Goal: Task Accomplishment & Management: Use online tool/utility

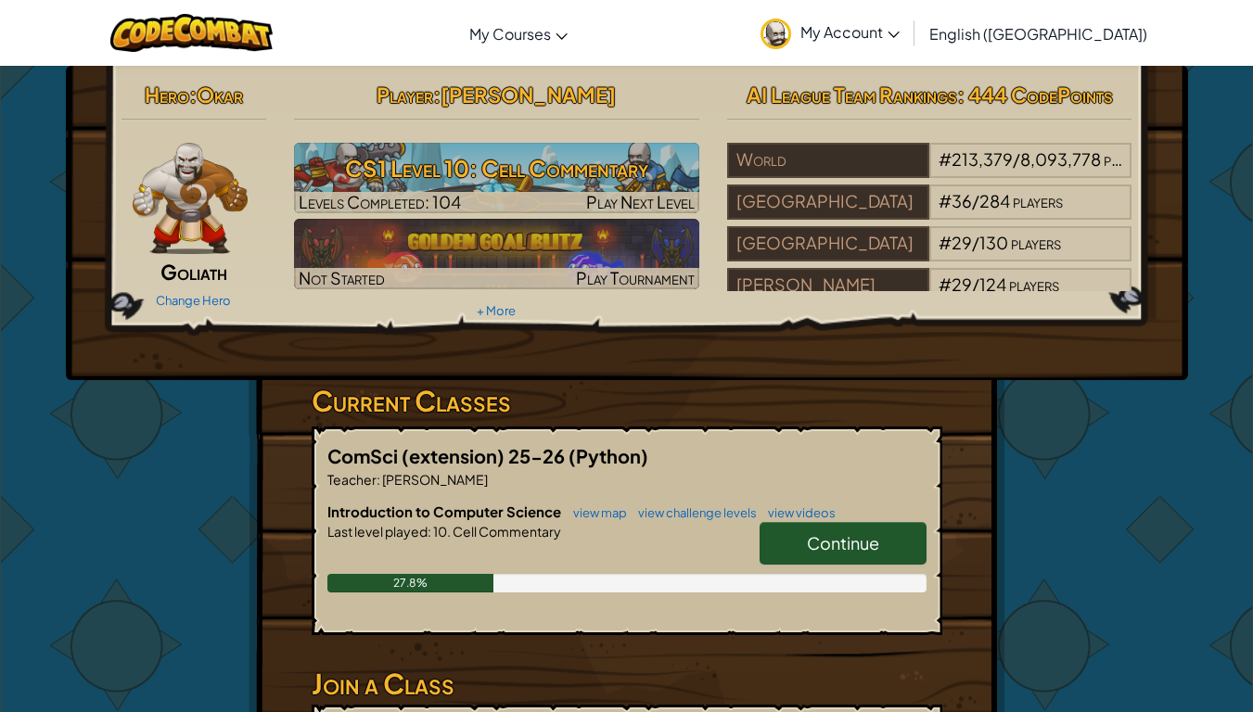
click at [861, 555] on div "Continue" at bounding box center [833, 548] width 185 height 52
click at [836, 555] on link "Continue" at bounding box center [842, 543] width 167 height 43
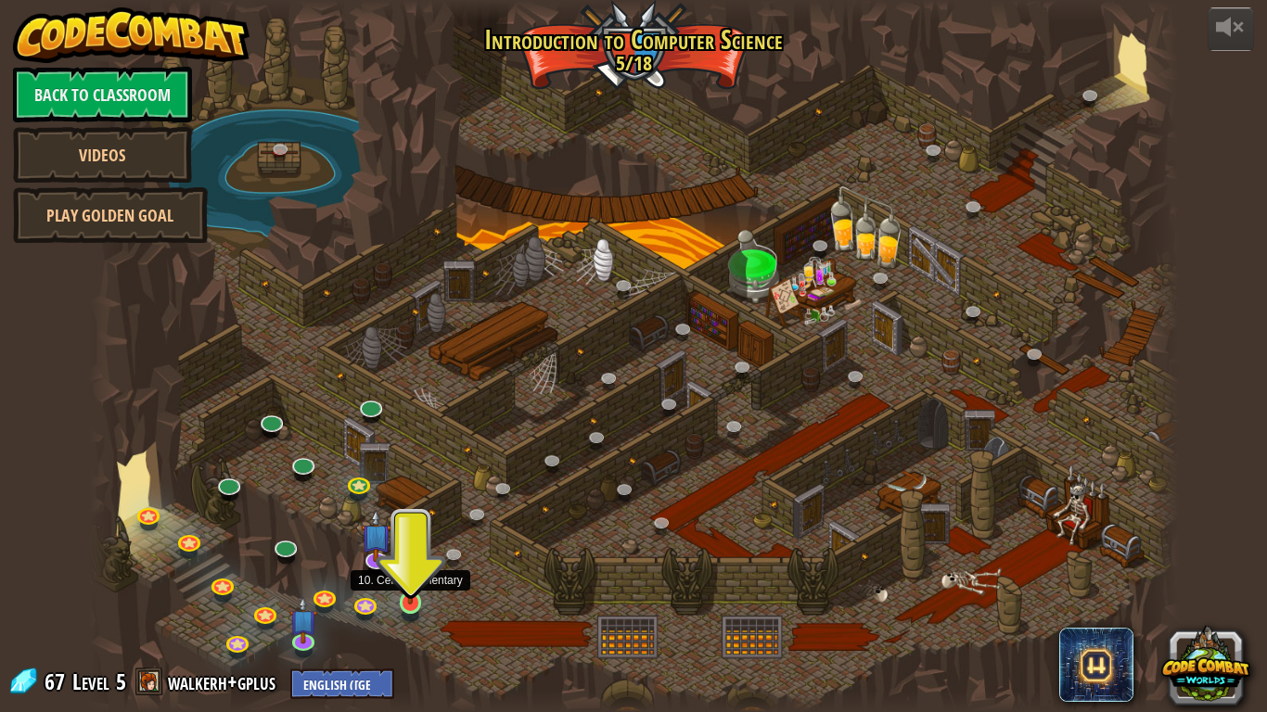
click at [406, 555] on img at bounding box center [411, 573] width 28 height 63
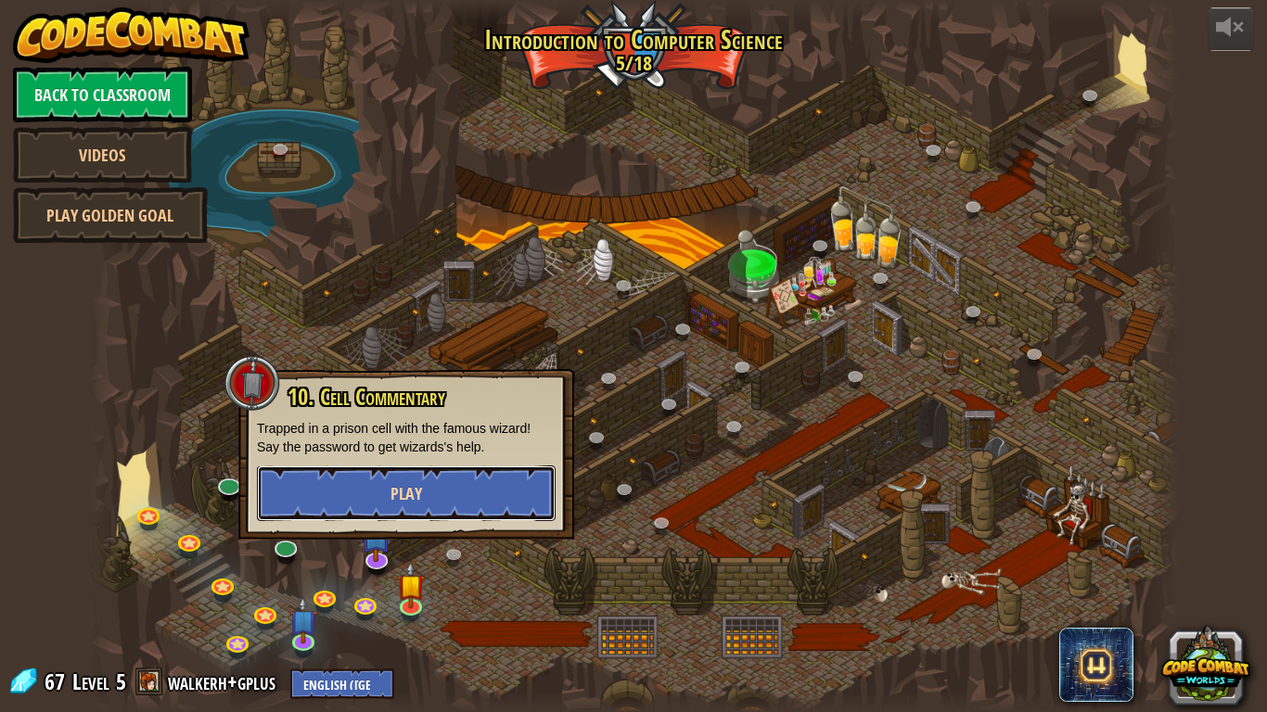
click at [489, 502] on button "Play" at bounding box center [406, 494] width 299 height 56
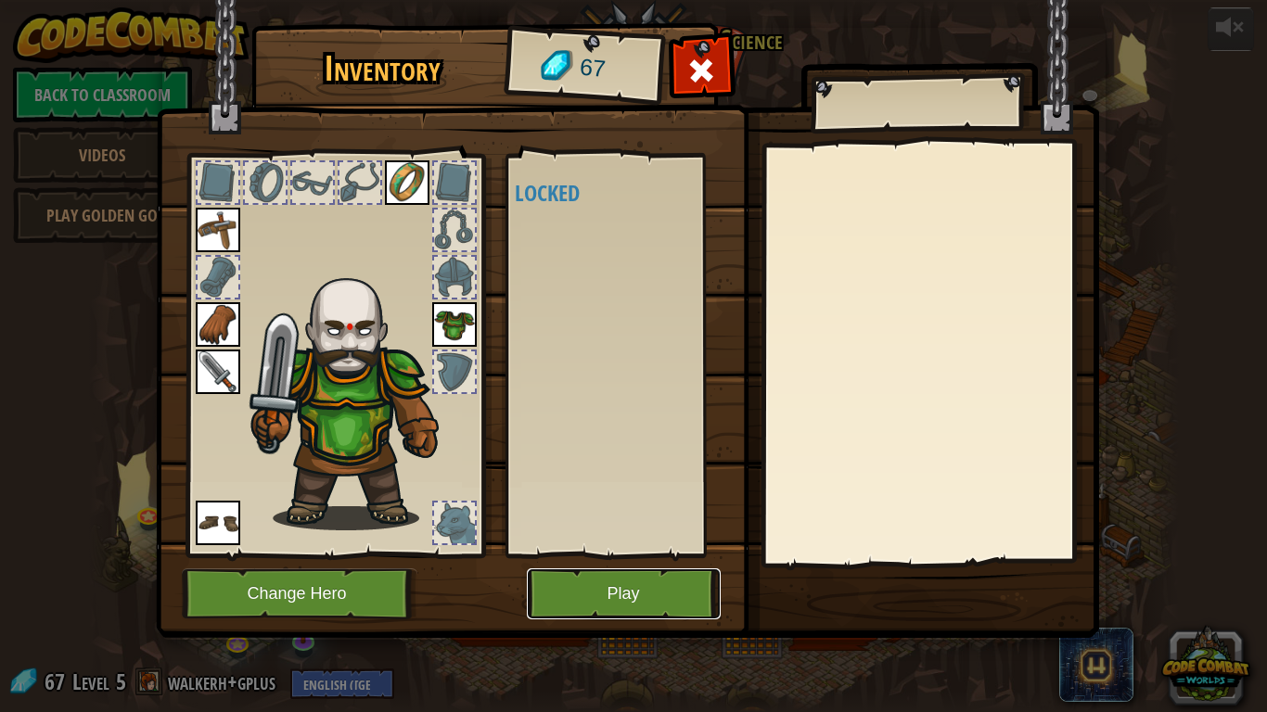
click at [586, 555] on button "Play" at bounding box center [624, 593] width 194 height 51
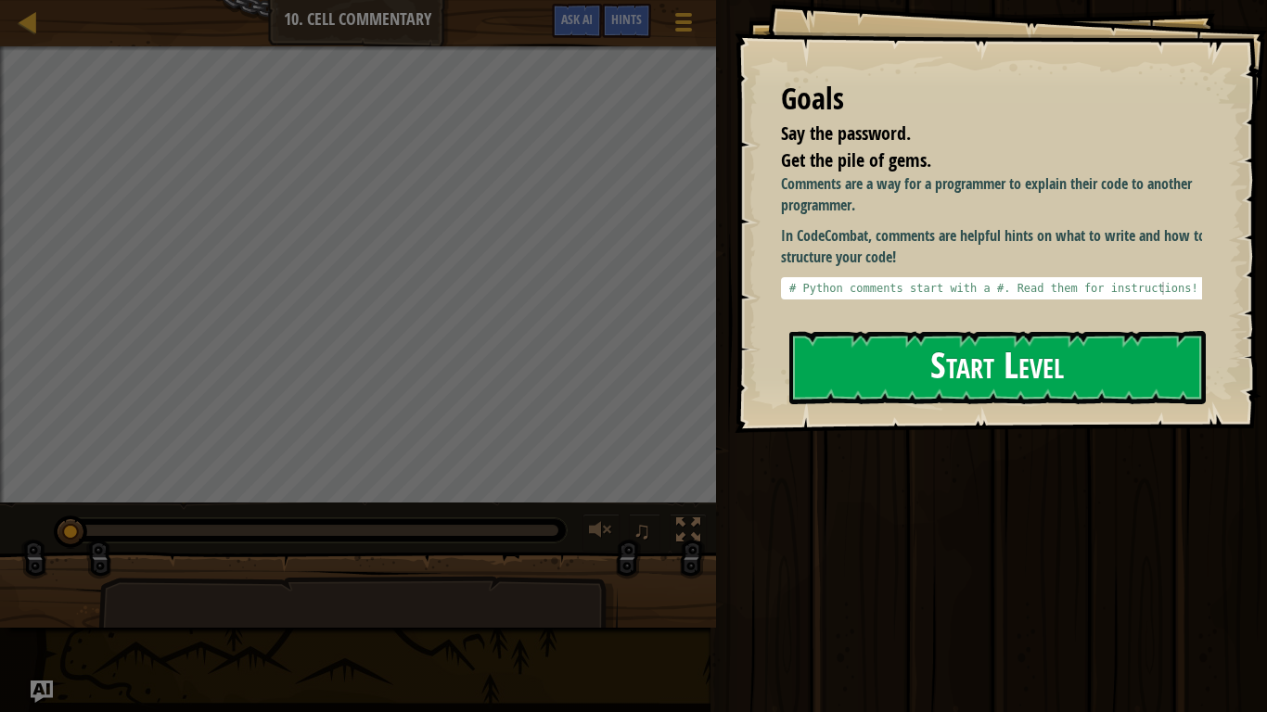
click at [1014, 351] on button "Start Level" at bounding box center [997, 367] width 416 height 73
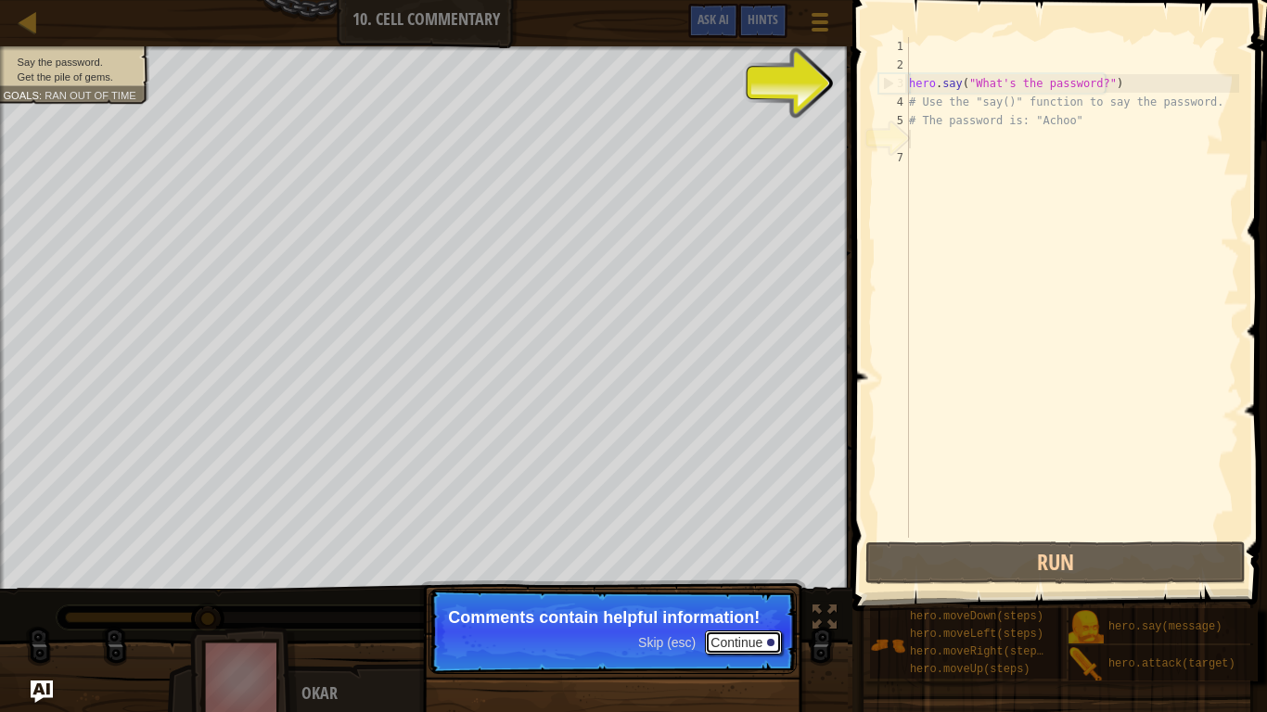
click at [747, 555] on button "Continue" at bounding box center [743, 643] width 77 height 24
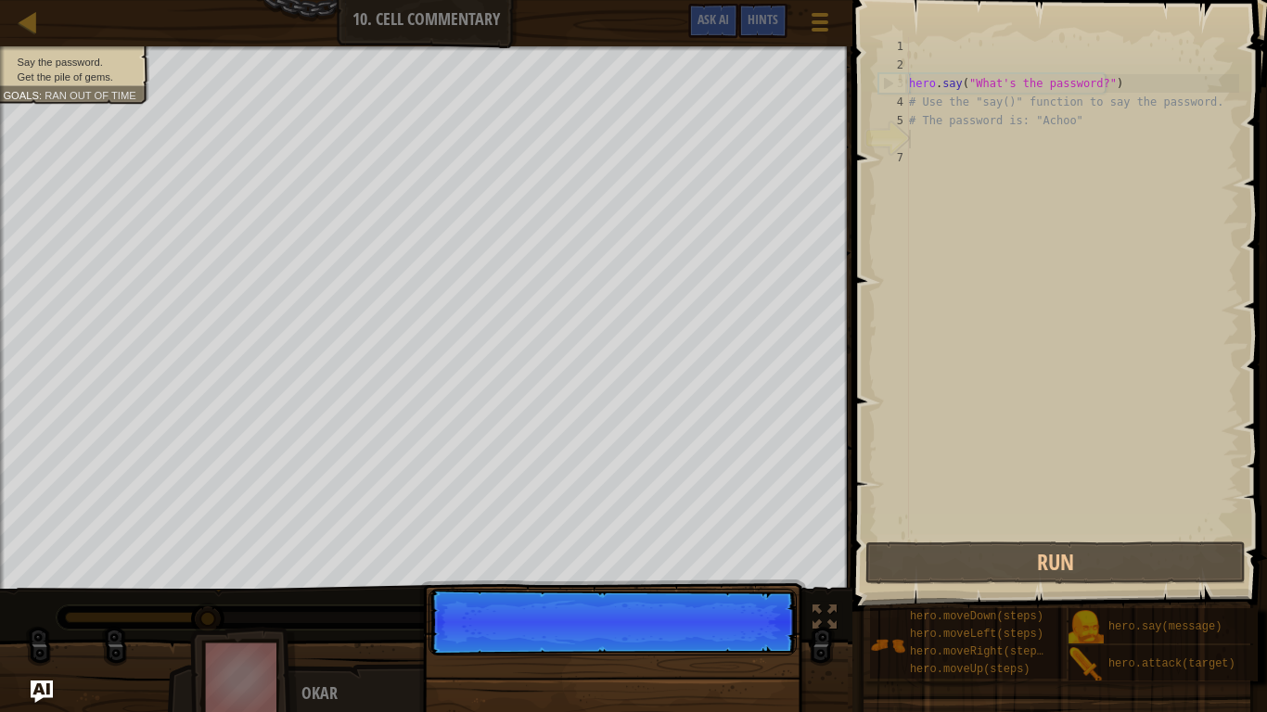
scroll to position [8, 0]
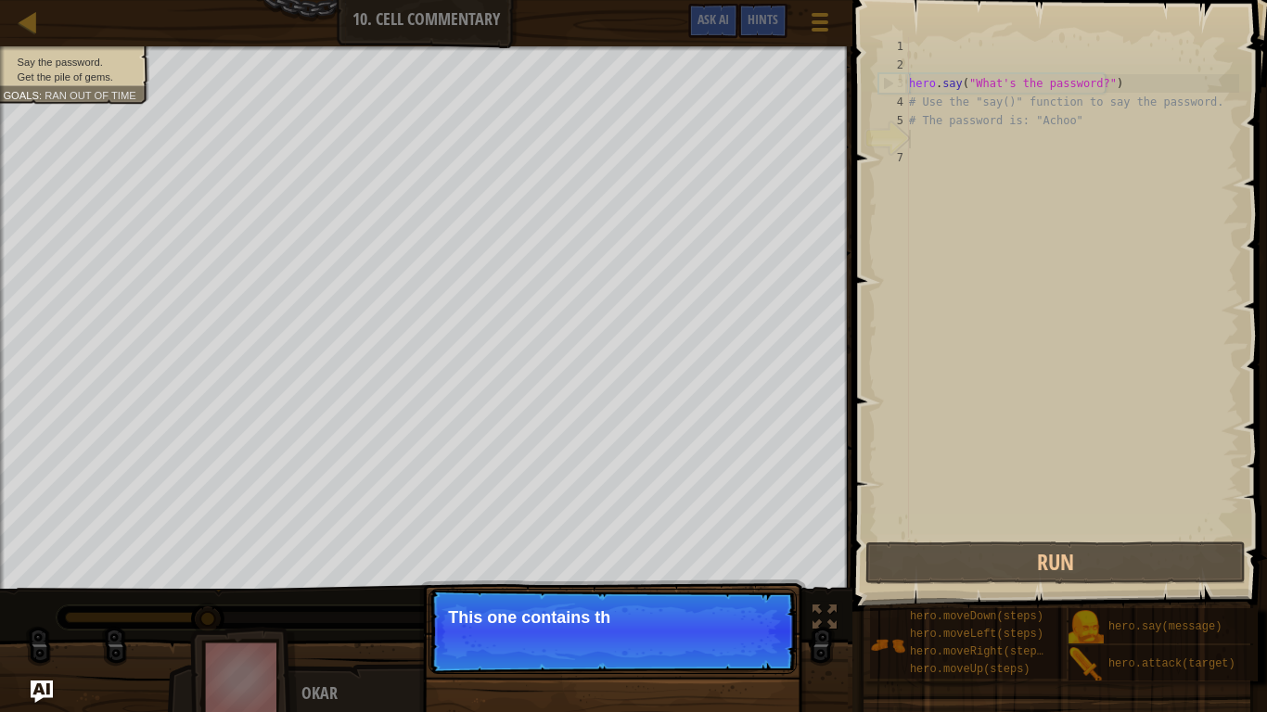
click at [759, 555] on p "Skip (esc) Continue This one contains th" at bounding box center [612, 631] width 368 height 85
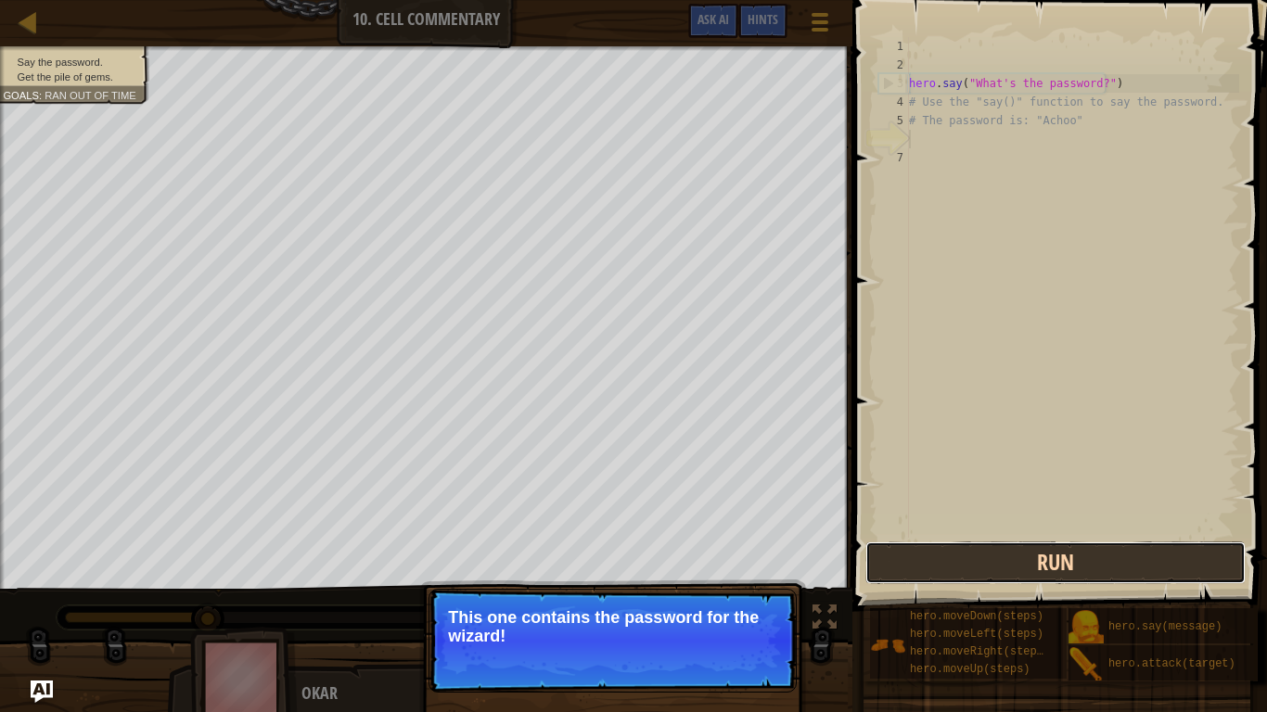
click at [962, 555] on button "Run" at bounding box center [1055, 563] width 380 height 43
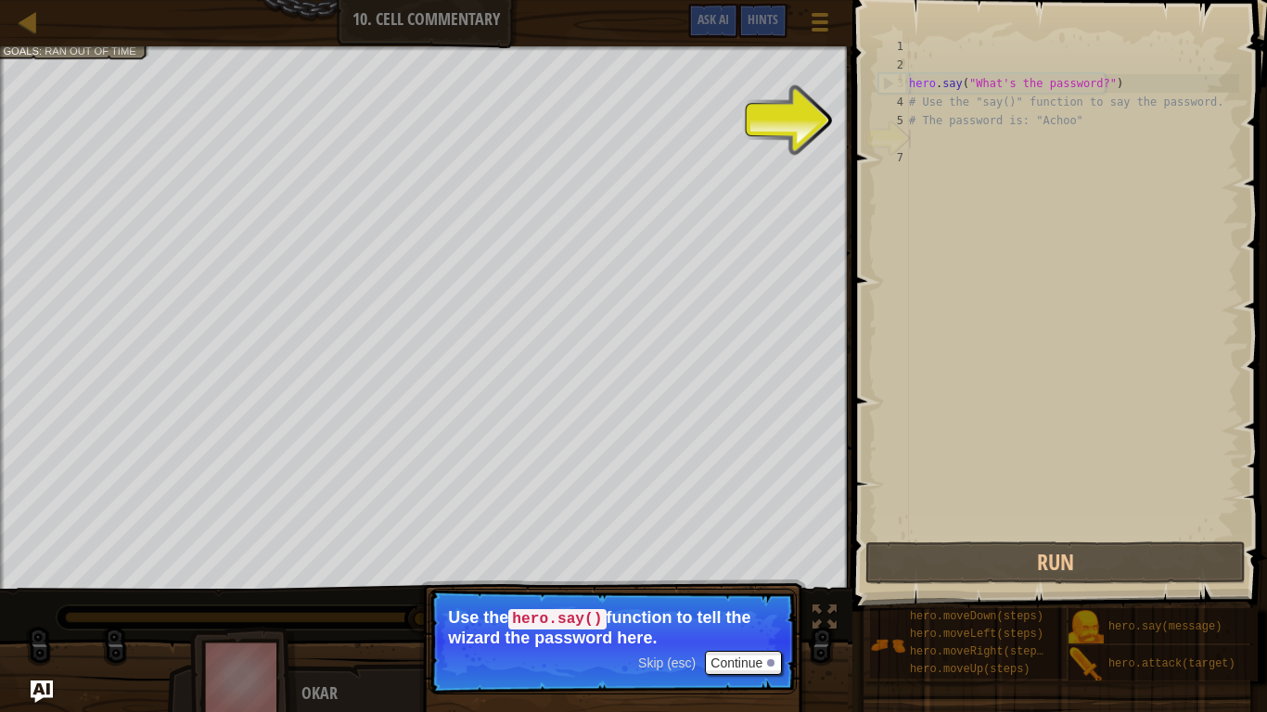
click at [1015, 136] on div "hero . say ( "What's the password?" ) # Use the "say()" function to say the pas…" at bounding box center [1072, 306] width 334 height 538
click at [1015, 137] on div "hero . say ( "What's the password?" ) # Use the "say()" function to say the pas…" at bounding box center [1072, 306] width 334 height 538
click at [755, 555] on button "Continue" at bounding box center [743, 663] width 77 height 24
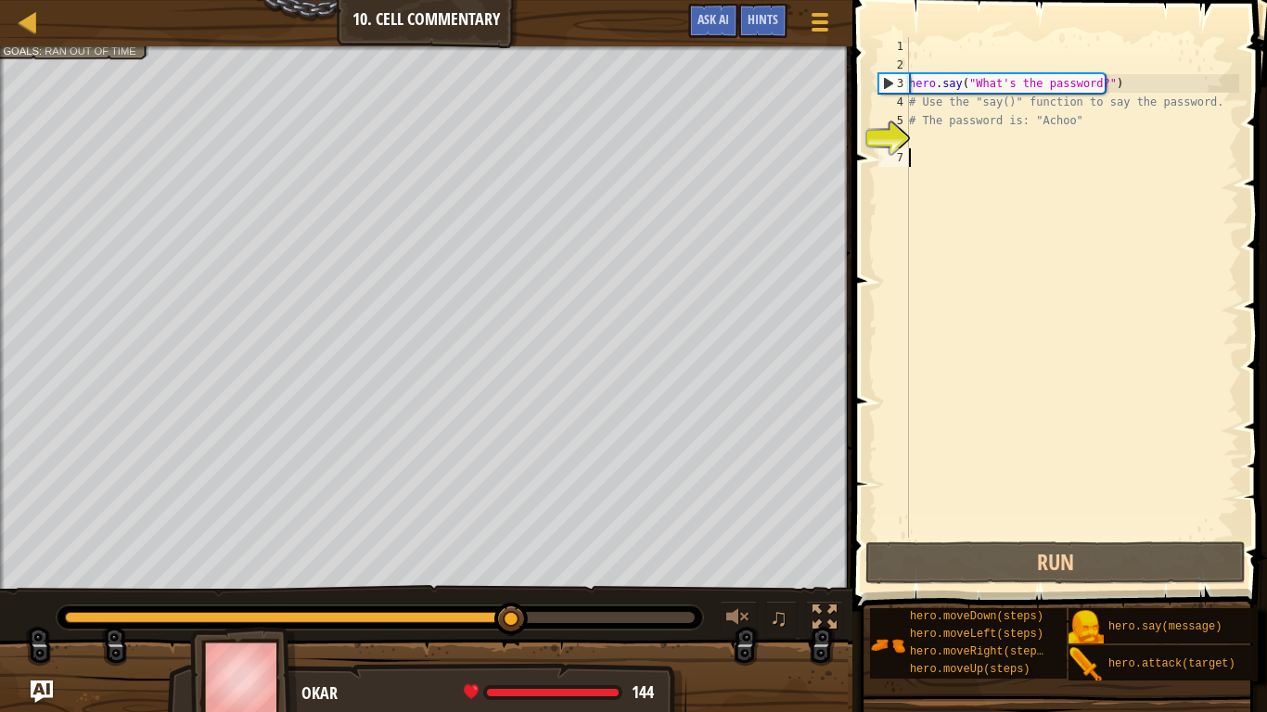
click at [1001, 150] on div "hero . say ( "What's the password?" ) # Use the "say()" function to say the pas…" at bounding box center [1072, 306] width 334 height 538
click at [991, 145] on div "hero . say ( "What's the password?" ) # Use the "say()" function to say the pas…" at bounding box center [1072, 306] width 334 height 538
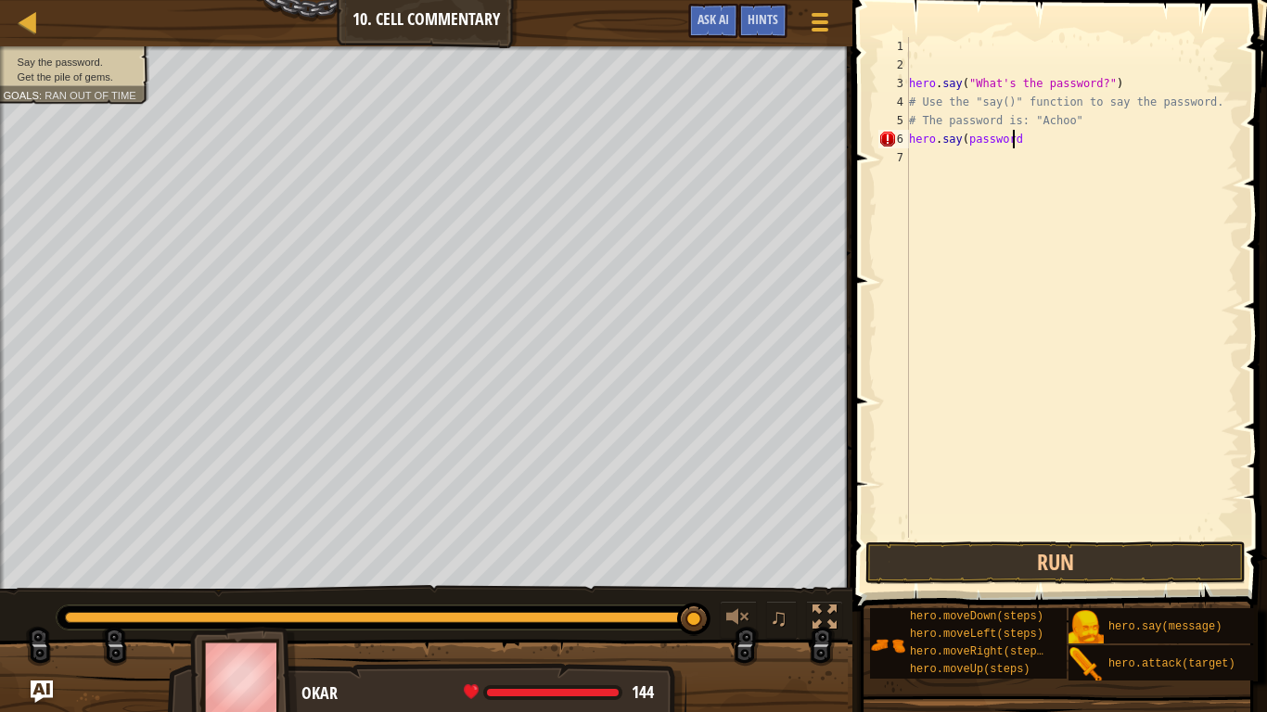
scroll to position [8, 8]
click at [1009, 544] on button "Run" at bounding box center [1055, 563] width 380 height 43
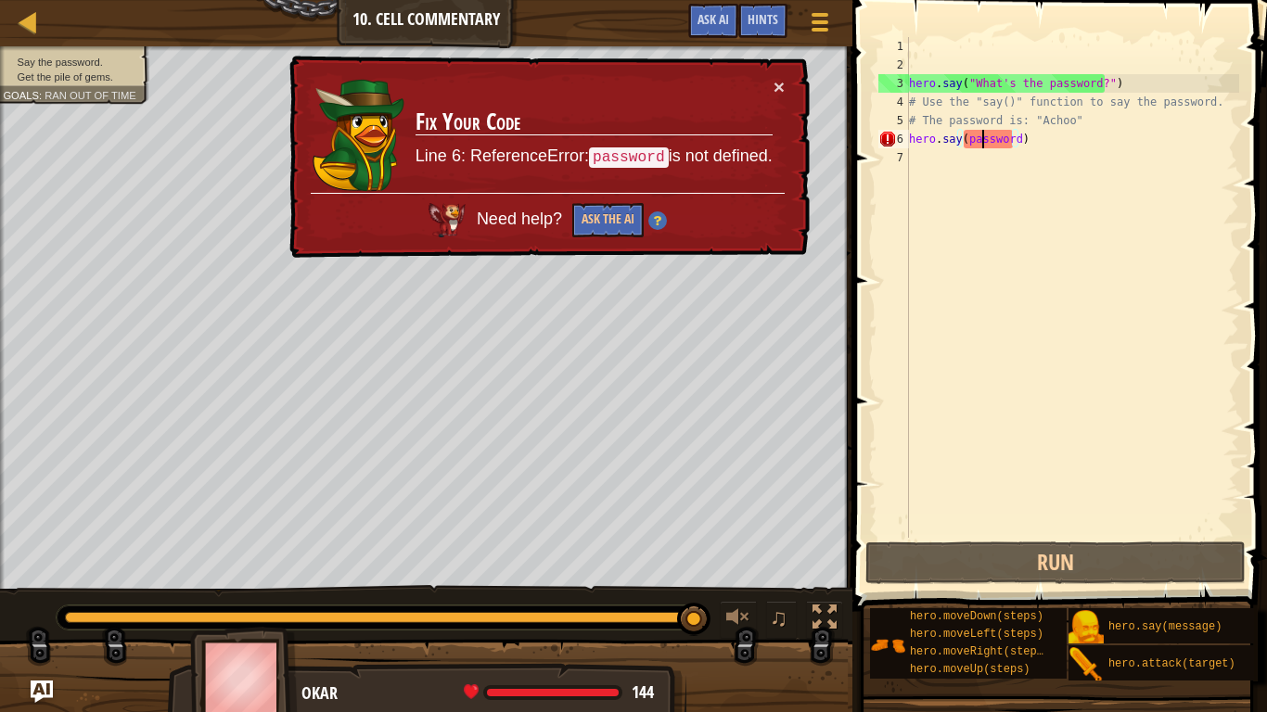
click at [985, 138] on div "hero . say ( "What's the password?" ) # Use the "say()" function to say the pas…" at bounding box center [1072, 306] width 334 height 538
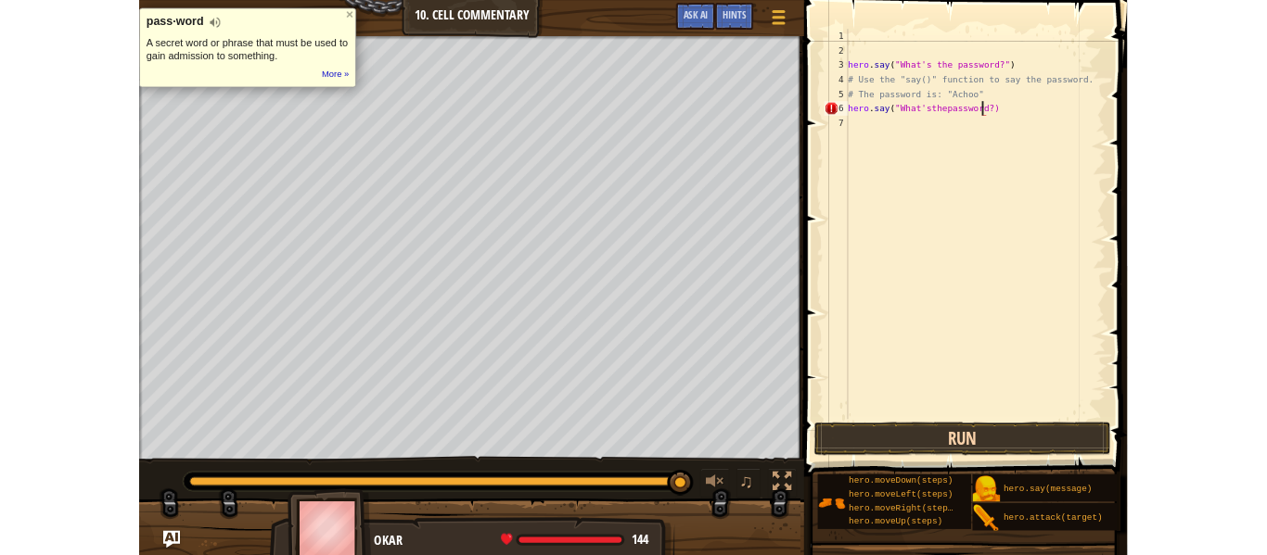
scroll to position [8, 15]
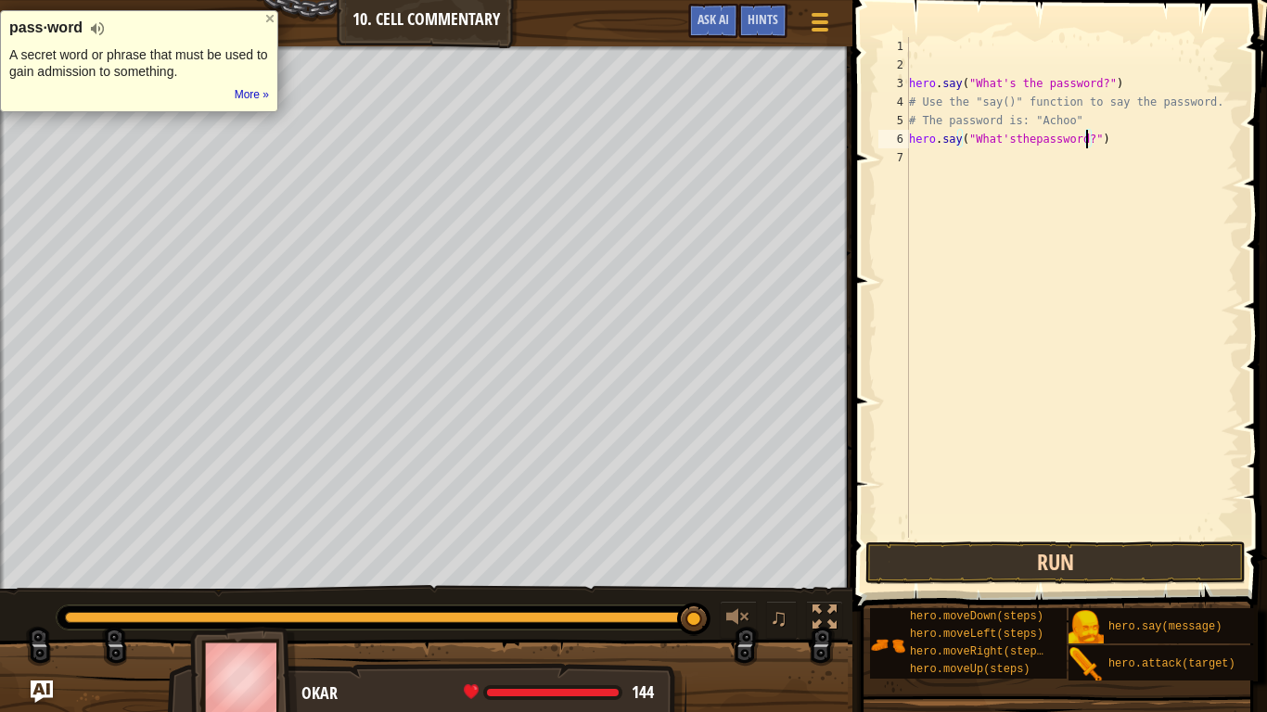
type textarea "hero.say("What'sthepassword?")"
click at [1066, 545] on button "Run" at bounding box center [1055, 563] width 380 height 43
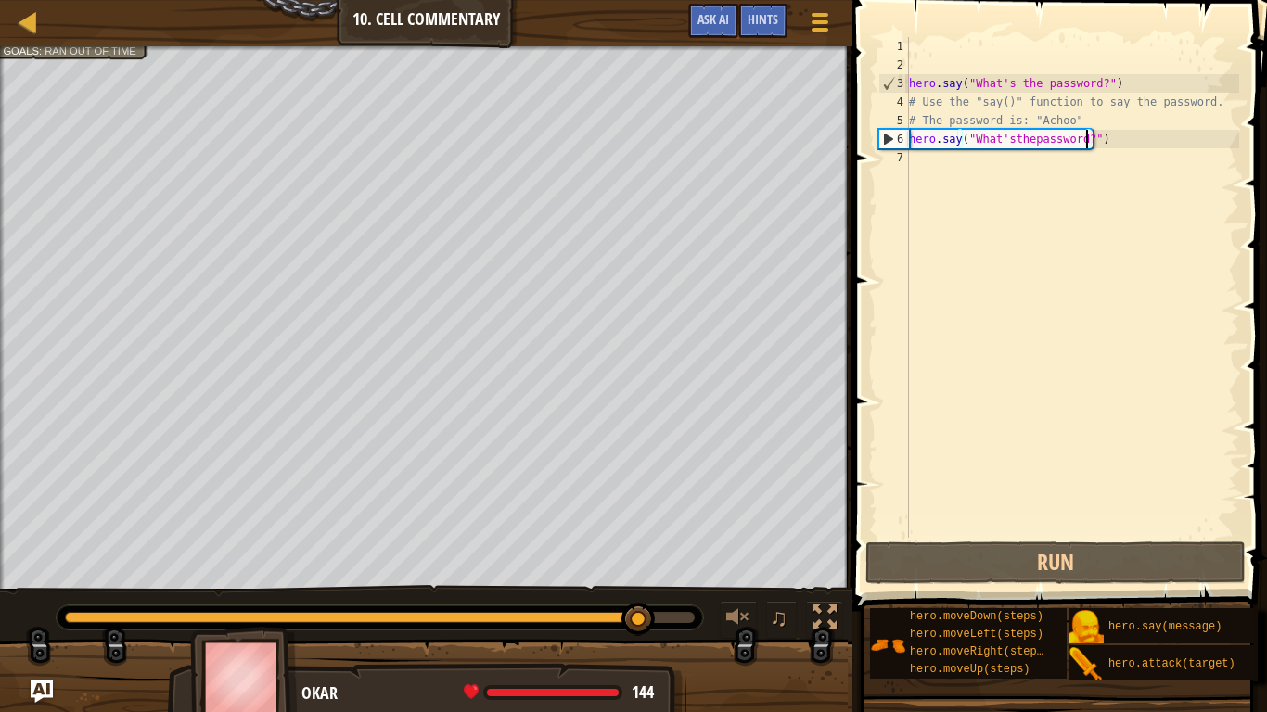
drag, startPoint x: 643, startPoint y: 615, endPoint x: 733, endPoint y: 667, distance: 103.9
click at [733, 555] on div "Say the password. Get the pile of gems. Goals : Ran out of time ♫ Okar 144 x: 2…" at bounding box center [633, 380] width 1267 height 669
